Goal: Task Accomplishment & Management: Use online tool/utility

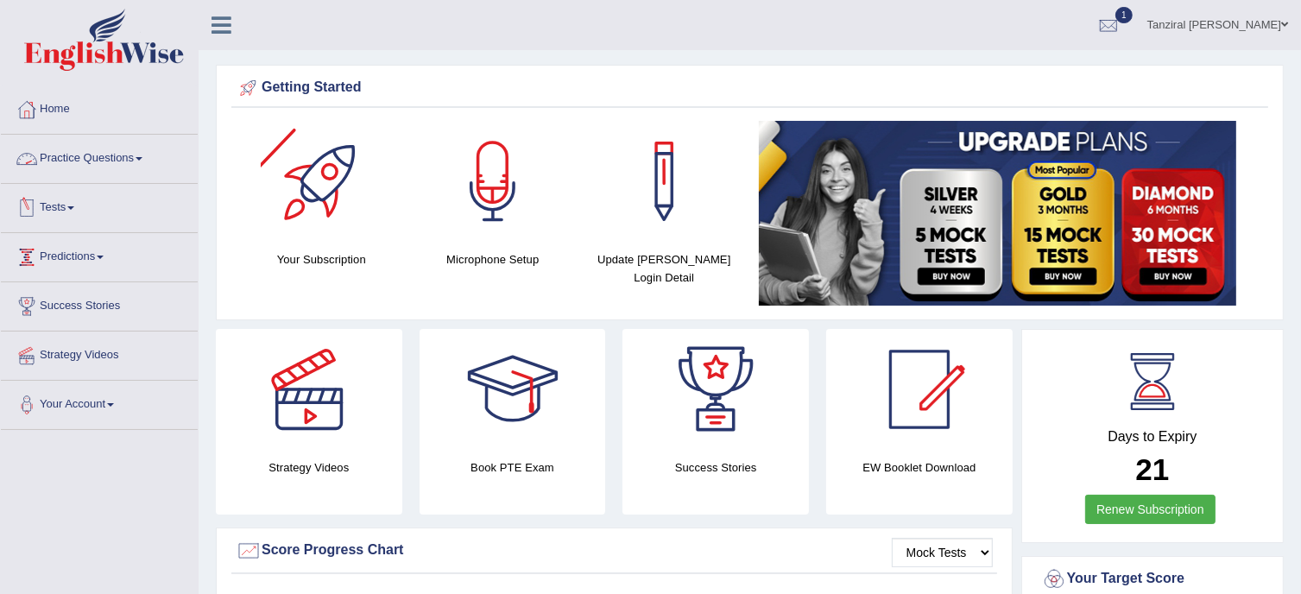
click at [60, 156] on link "Practice Questions" at bounding box center [99, 156] width 197 height 43
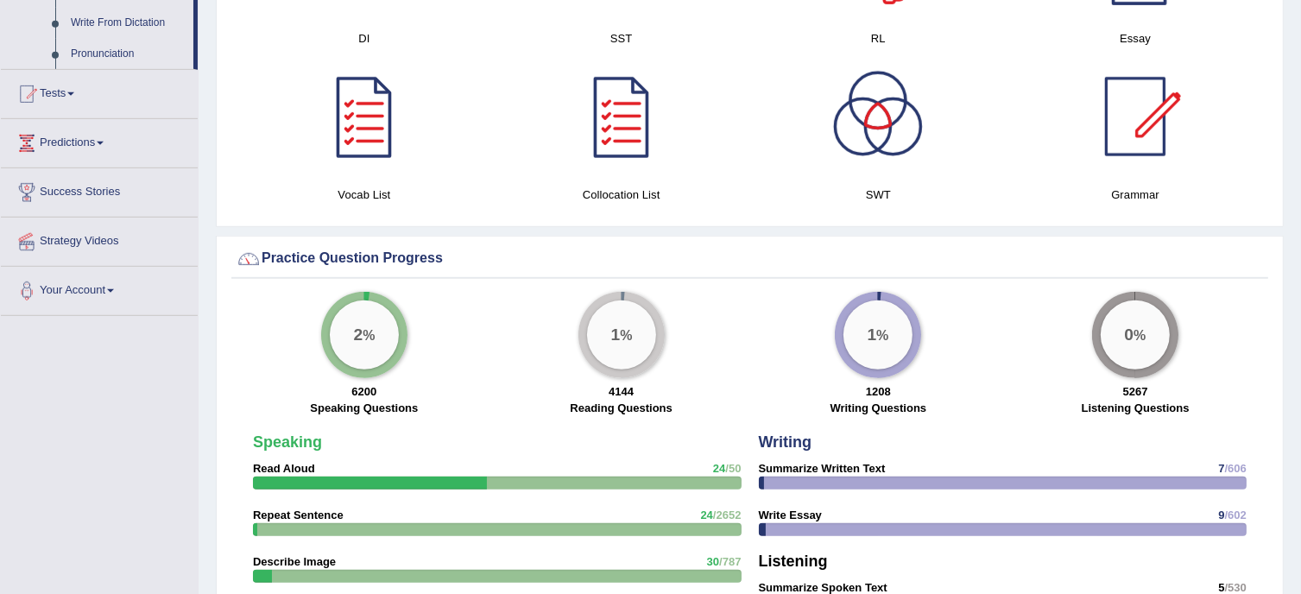
scroll to position [1045, 0]
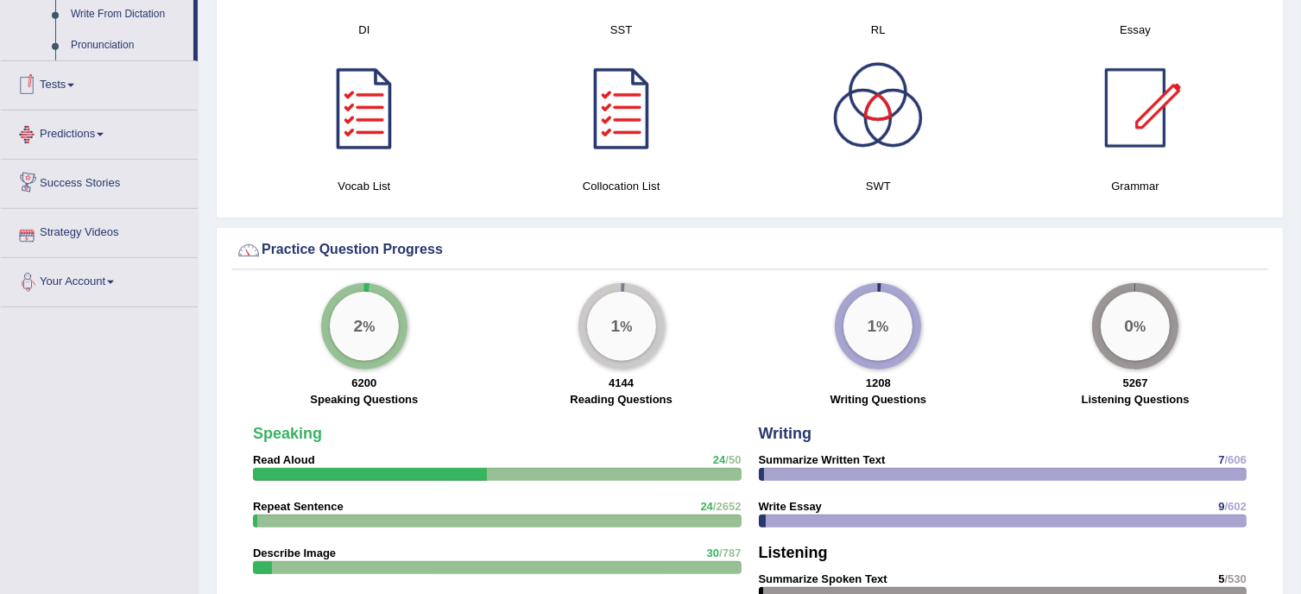
click at [55, 82] on link "Tests" at bounding box center [99, 82] width 197 height 43
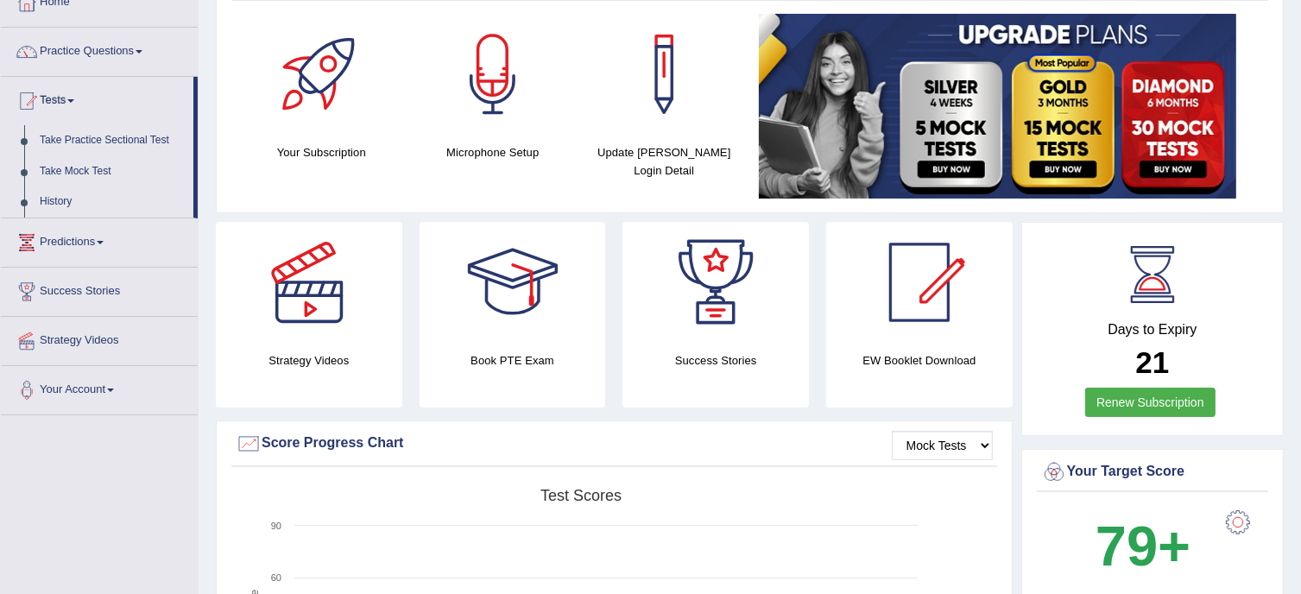
scroll to position [85, 0]
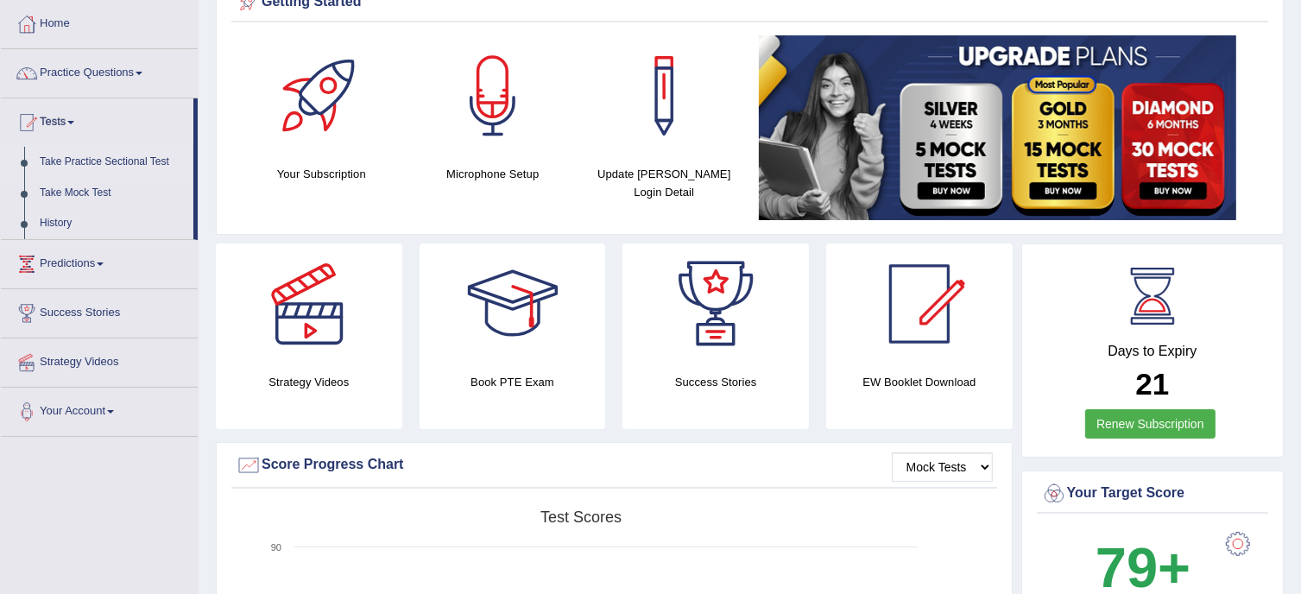
click at [155, 161] on link "Take Practice Sectional Test" at bounding box center [112, 162] width 161 height 31
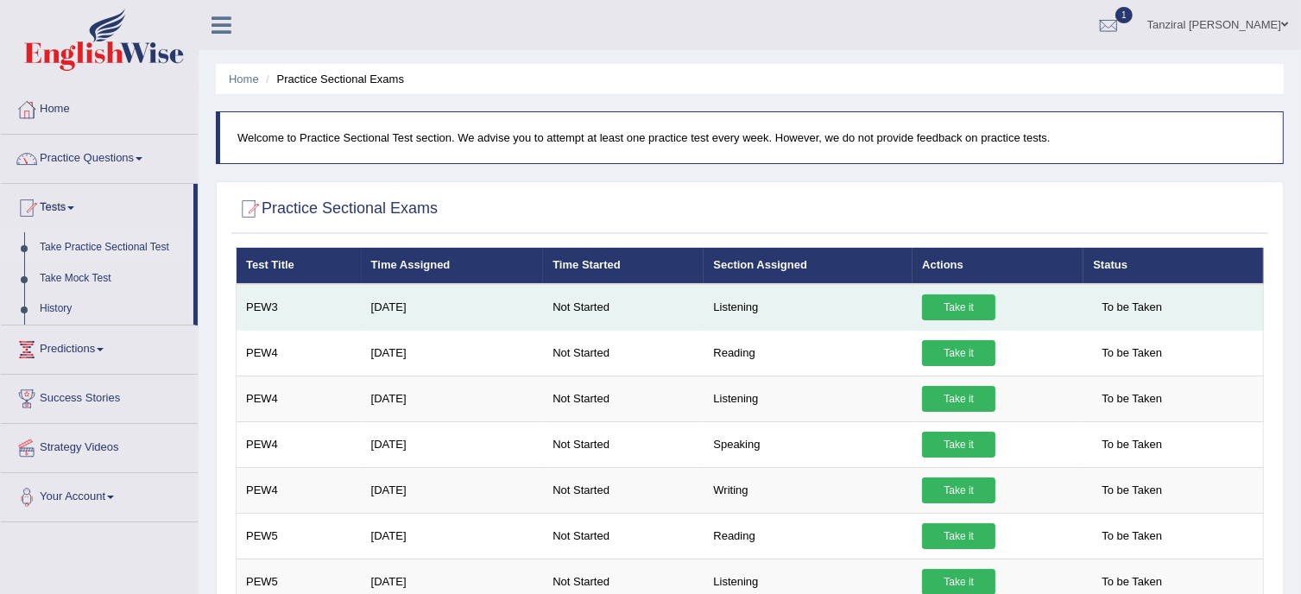
click at [981, 308] on link "Take it" at bounding box center [958, 307] width 73 height 26
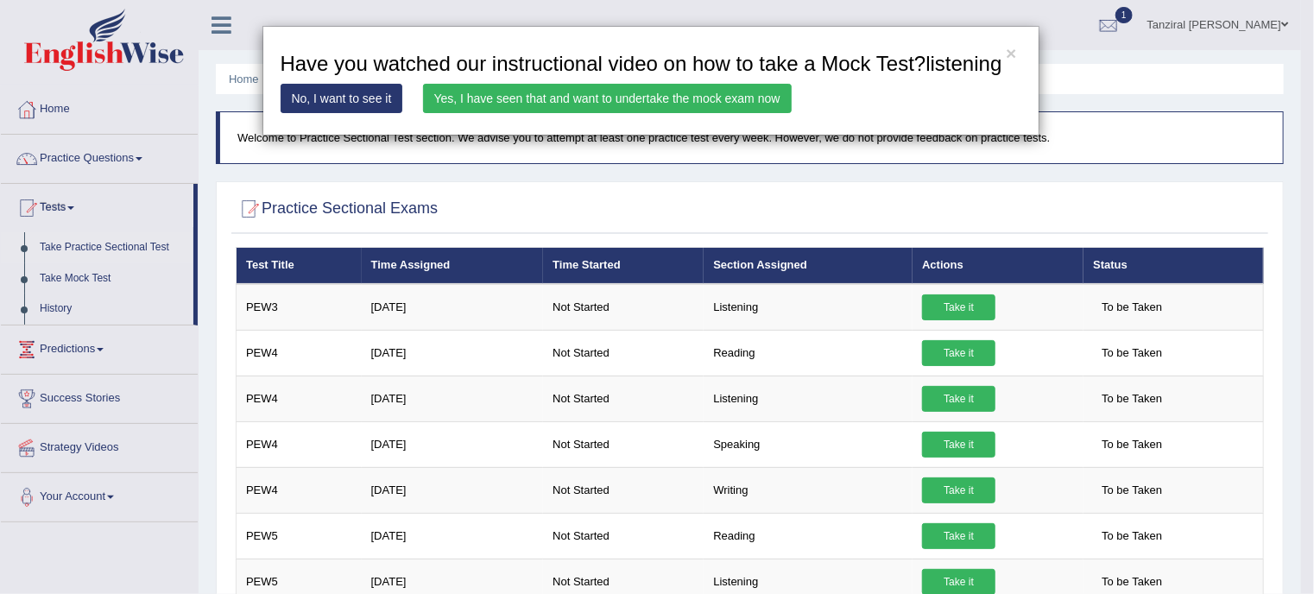
click at [677, 104] on link "Yes, I have seen that and want to undertake the mock exam now" at bounding box center [607, 98] width 369 height 29
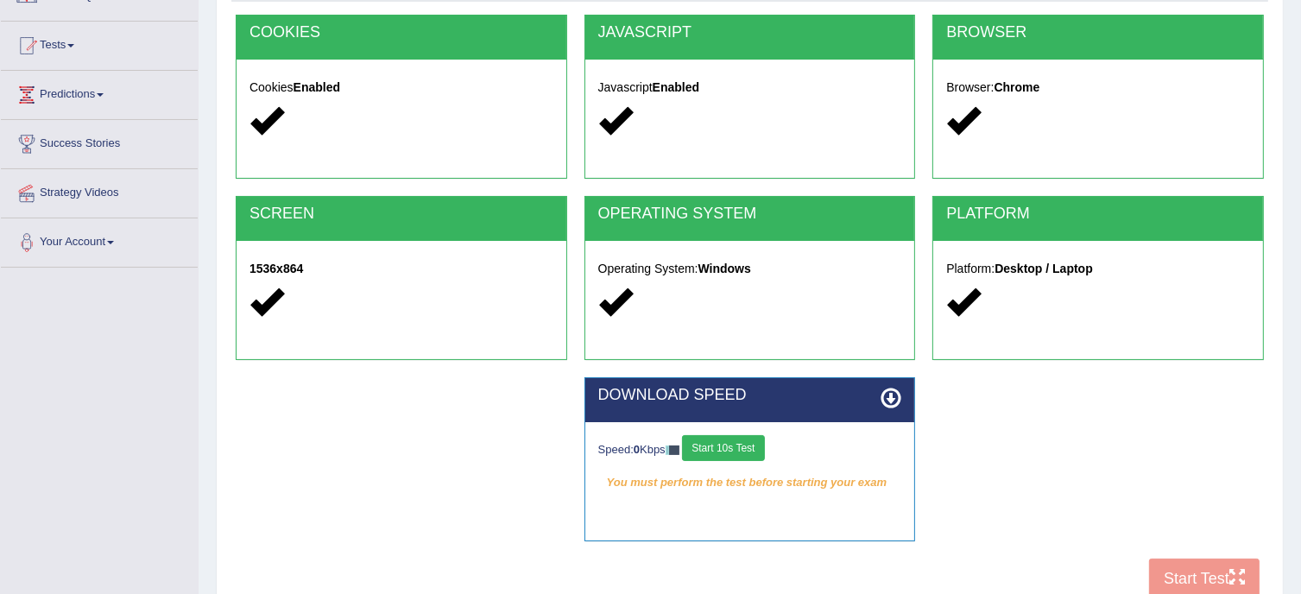
scroll to position [168, 0]
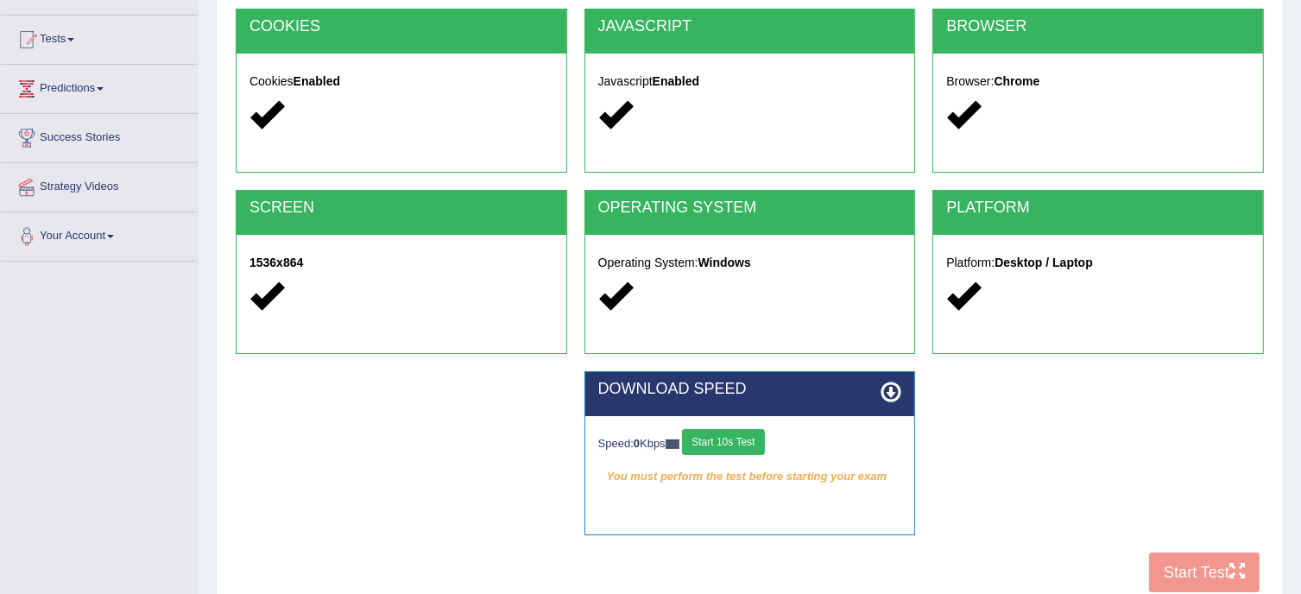
click at [758, 442] on button "Start 10s Test" at bounding box center [723, 442] width 82 height 26
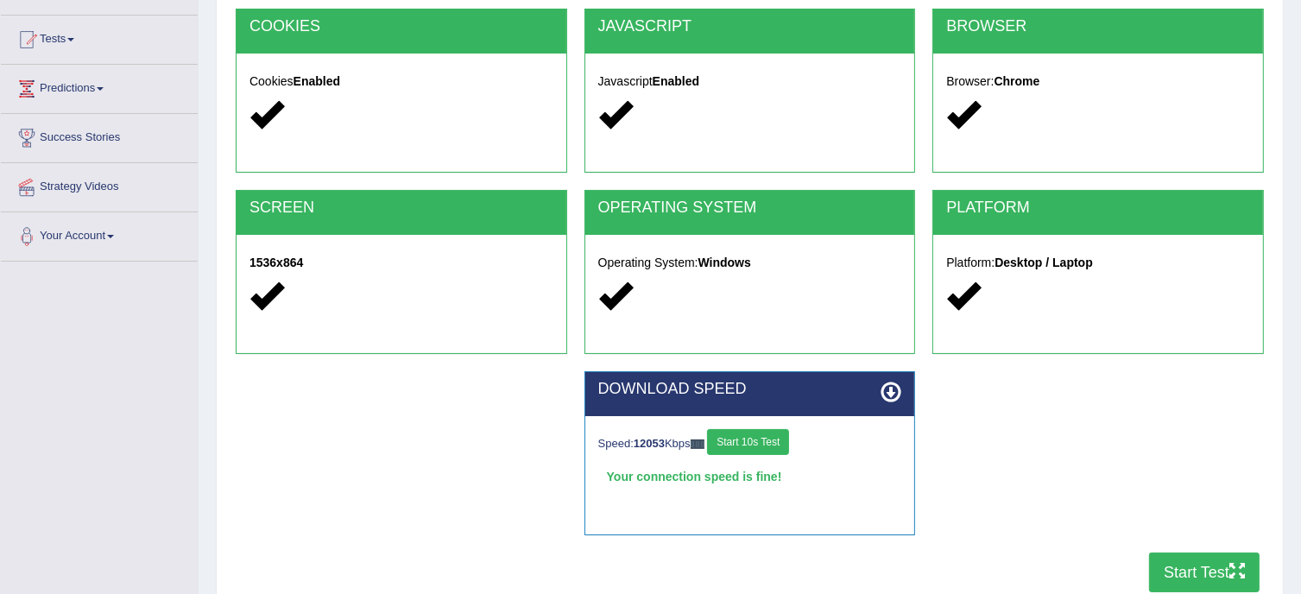
click at [1186, 557] on button "Start Test" at bounding box center [1204, 573] width 111 height 40
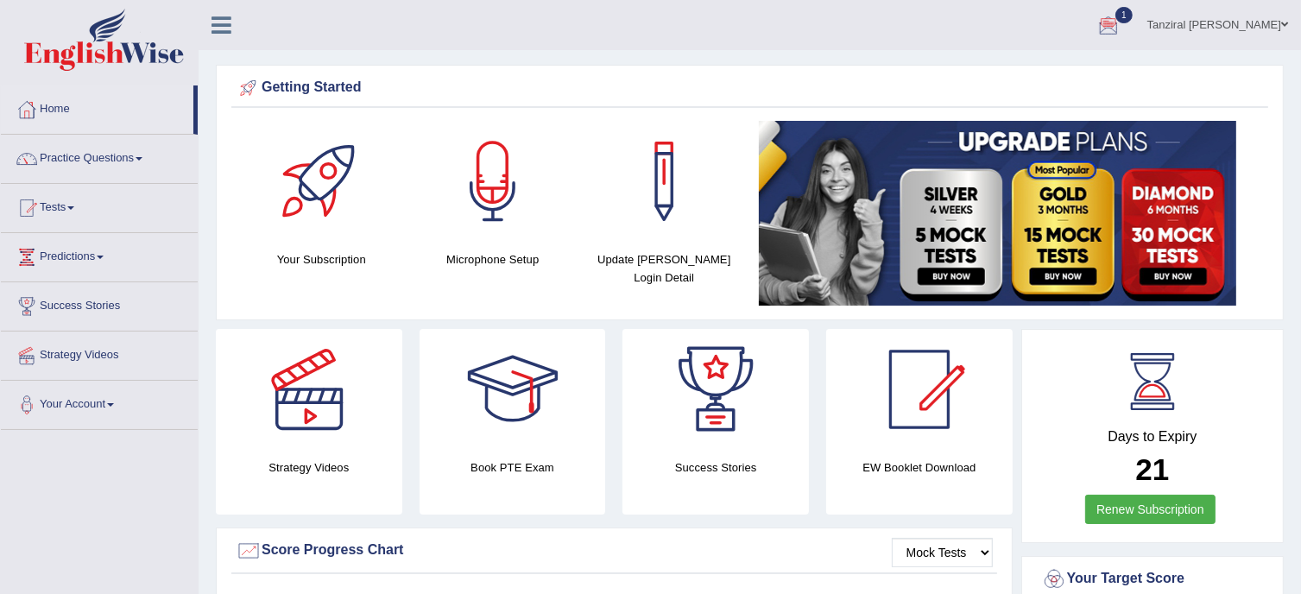
click at [1122, 22] on div at bounding box center [1109, 26] width 26 height 26
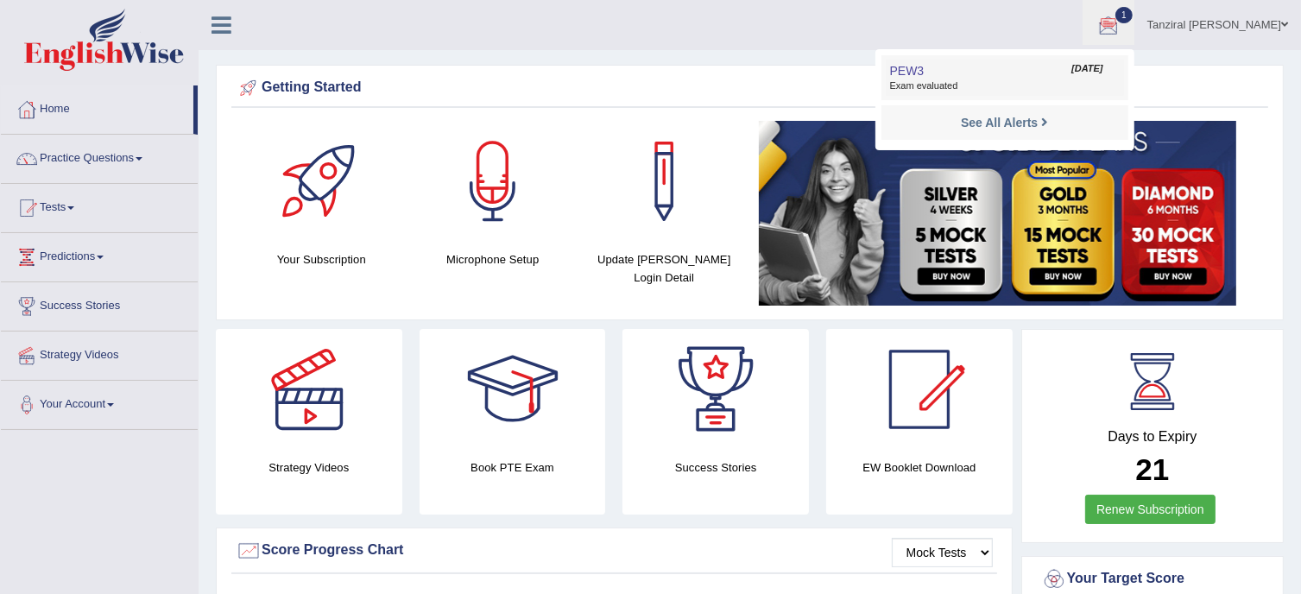
click at [981, 91] on span "Exam evaluated" at bounding box center [1005, 86] width 230 height 14
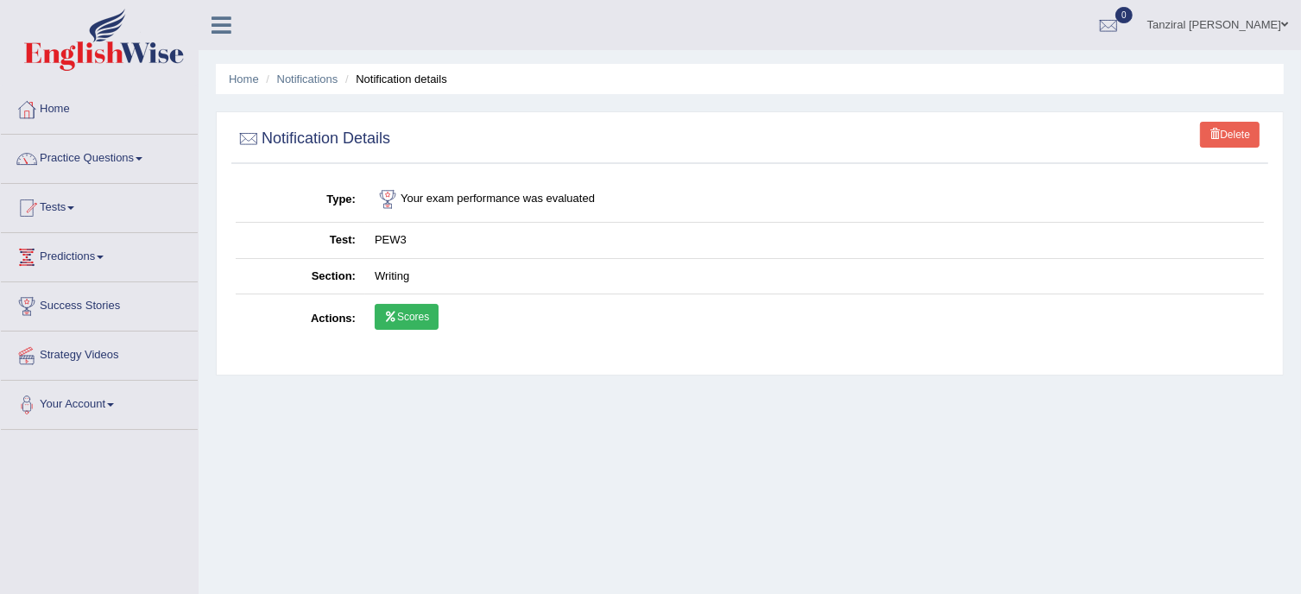
click at [389, 306] on link "Scores" at bounding box center [407, 317] width 64 height 26
click at [63, 106] on link "Home" at bounding box center [99, 106] width 197 height 43
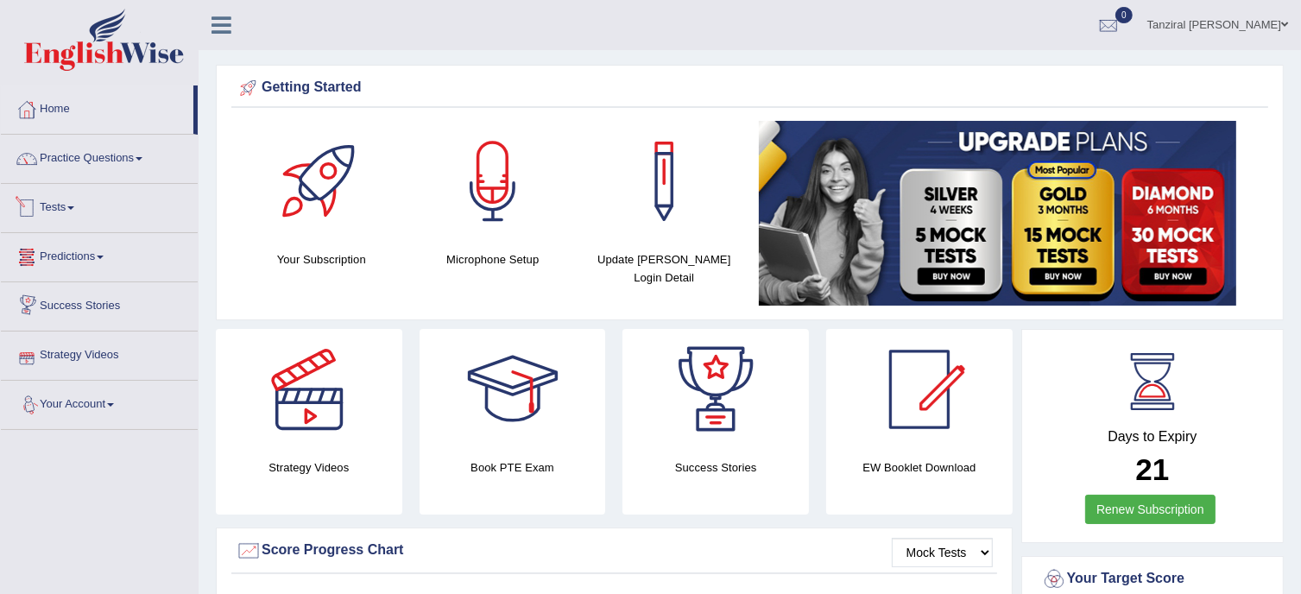
click at [69, 206] on link "Tests" at bounding box center [99, 205] width 197 height 43
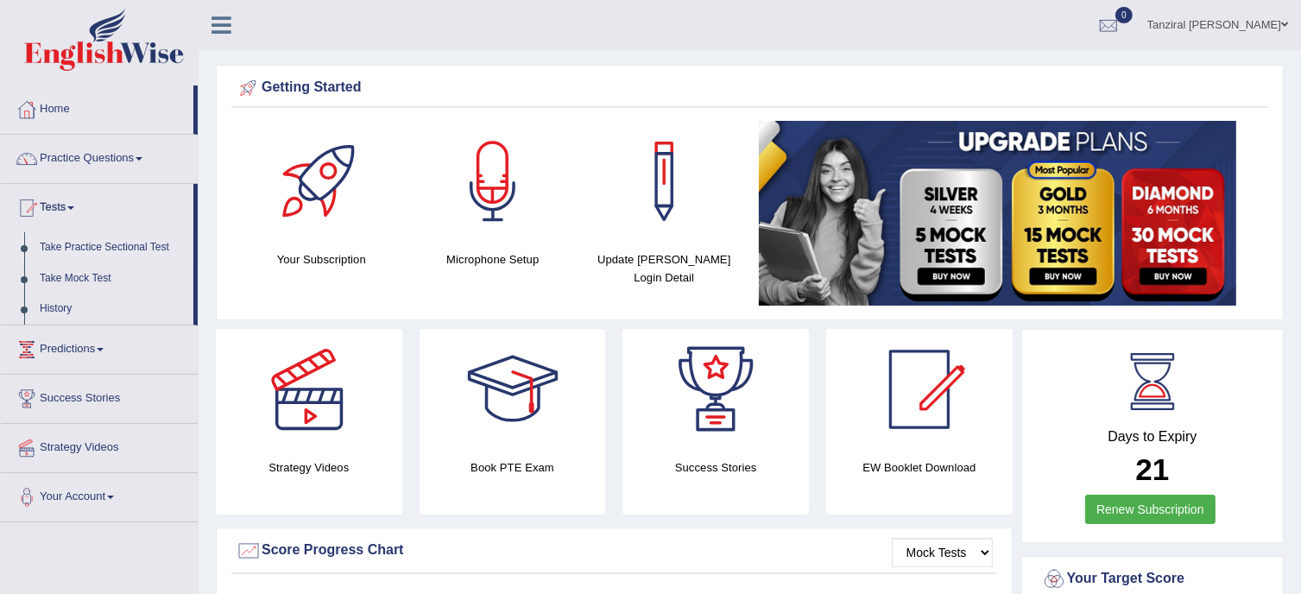
click at [69, 248] on link "Take Practice Sectional Test" at bounding box center [112, 247] width 161 height 31
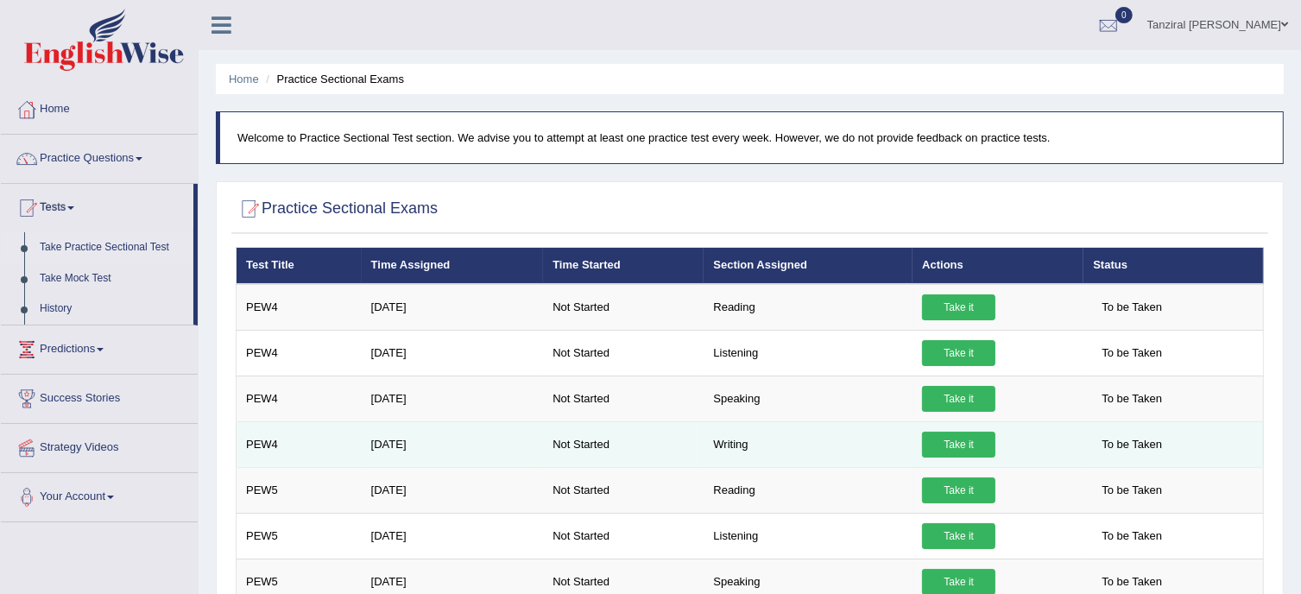
click at [976, 442] on link "Take it" at bounding box center [958, 445] width 73 height 26
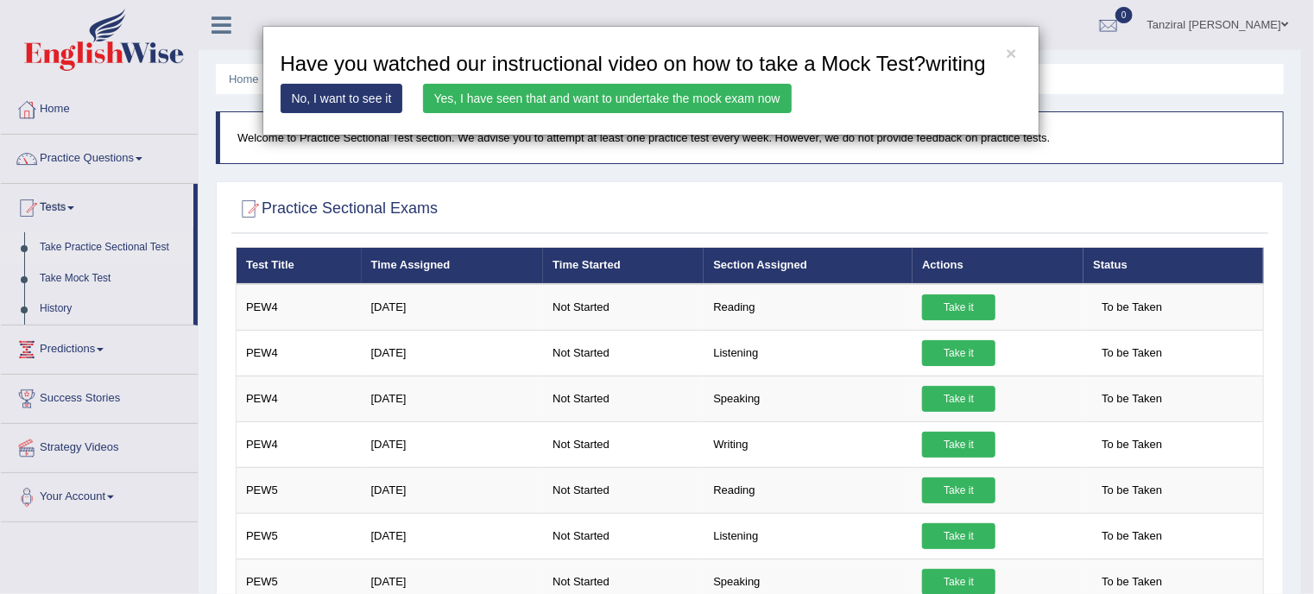
click at [720, 104] on link "Yes, I have seen that and want to undertake the mock exam now" at bounding box center [607, 98] width 369 height 29
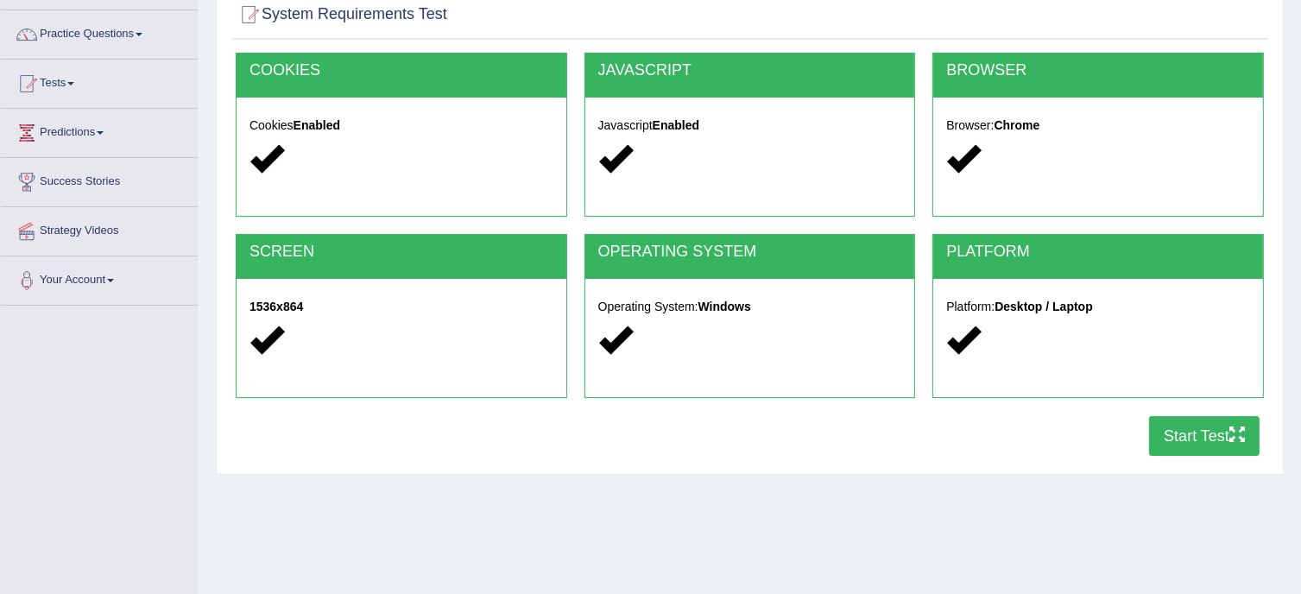
scroll to position [127, 0]
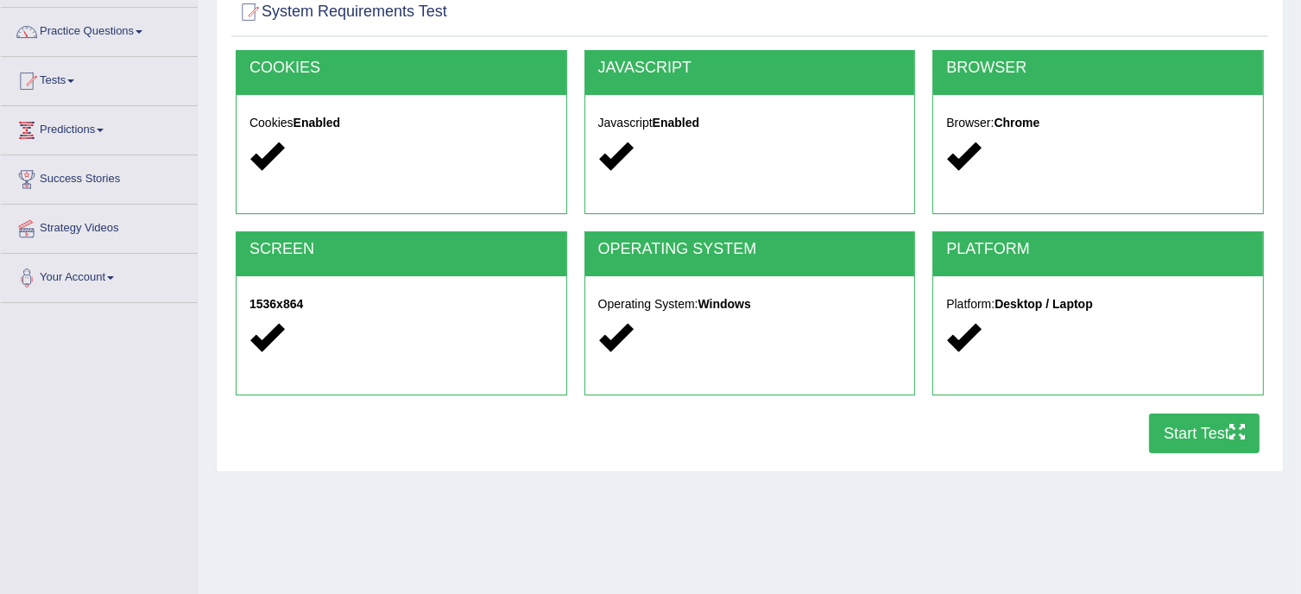
click at [1209, 437] on button "Start Test" at bounding box center [1204, 434] width 111 height 40
